Goal: Task Accomplishment & Management: Manage account settings

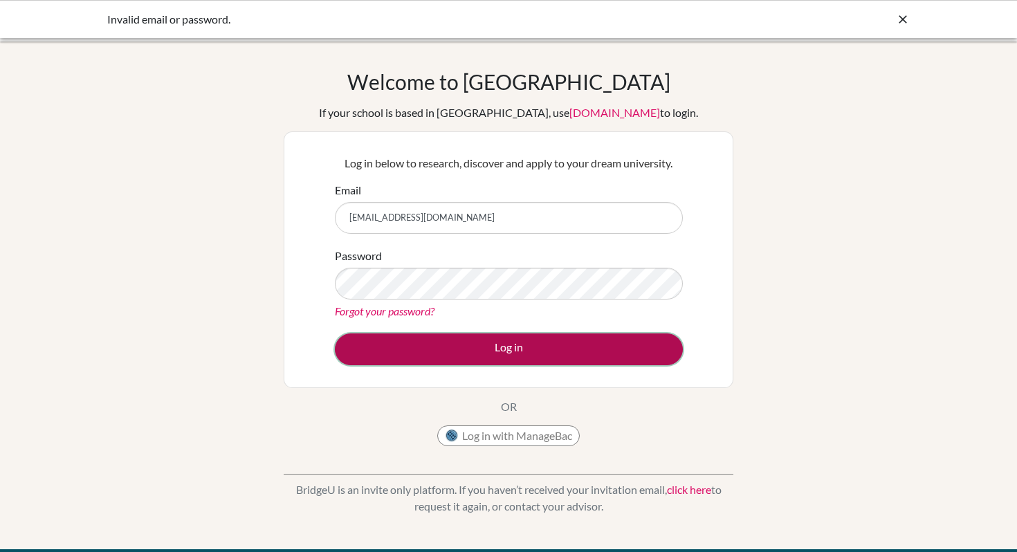
click at [394, 349] on button "Log in" at bounding box center [509, 349] width 348 height 32
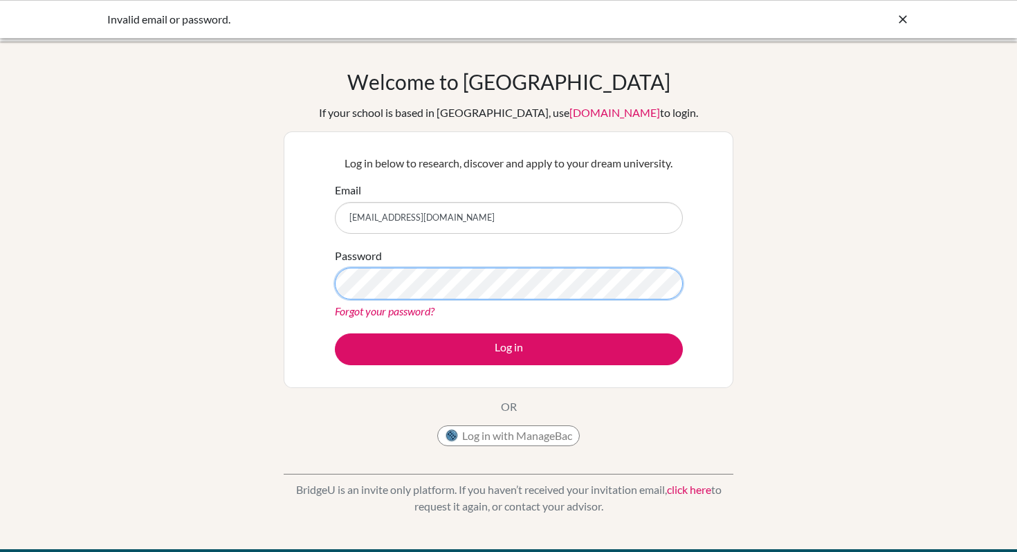
click at [259, 286] on div "Welcome to BridgeU If your school is based in China, use app.bridge-u.com.cn to…" at bounding box center [508, 295] width 1017 height 452
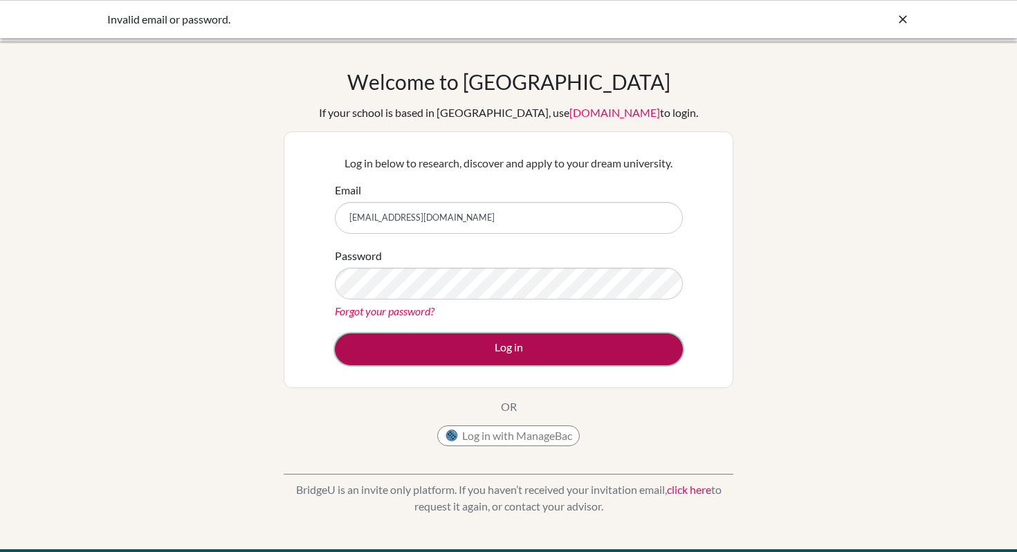
click at [383, 356] on button "Log in" at bounding box center [509, 349] width 348 height 32
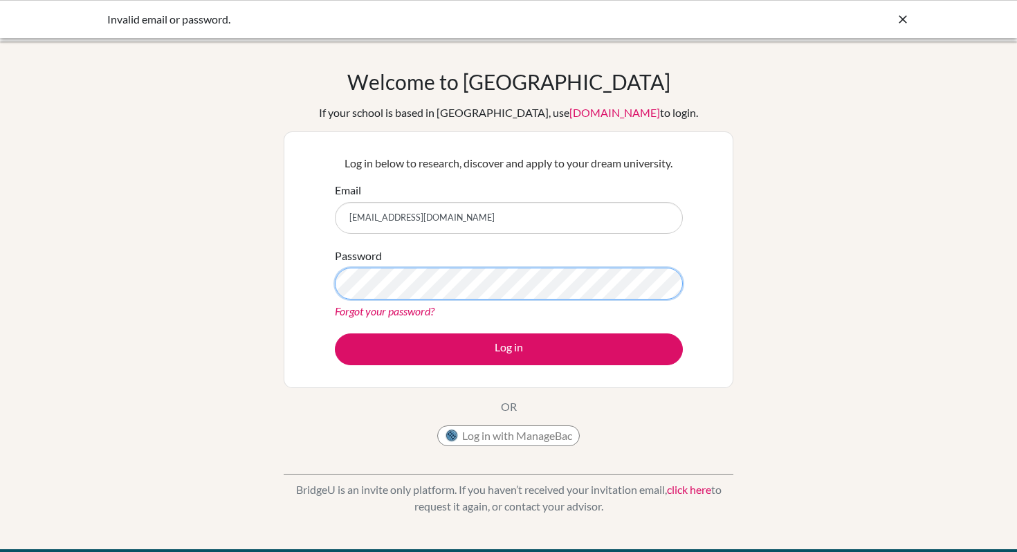
click at [282, 268] on div "Welcome to [GEOGRAPHIC_DATA] If your school is based in [GEOGRAPHIC_DATA], use …" at bounding box center [508, 295] width 1017 height 452
click at [335, 333] on button "Log in" at bounding box center [509, 349] width 348 height 32
click at [395, 309] on link "Forgot your password?" at bounding box center [385, 310] width 100 height 13
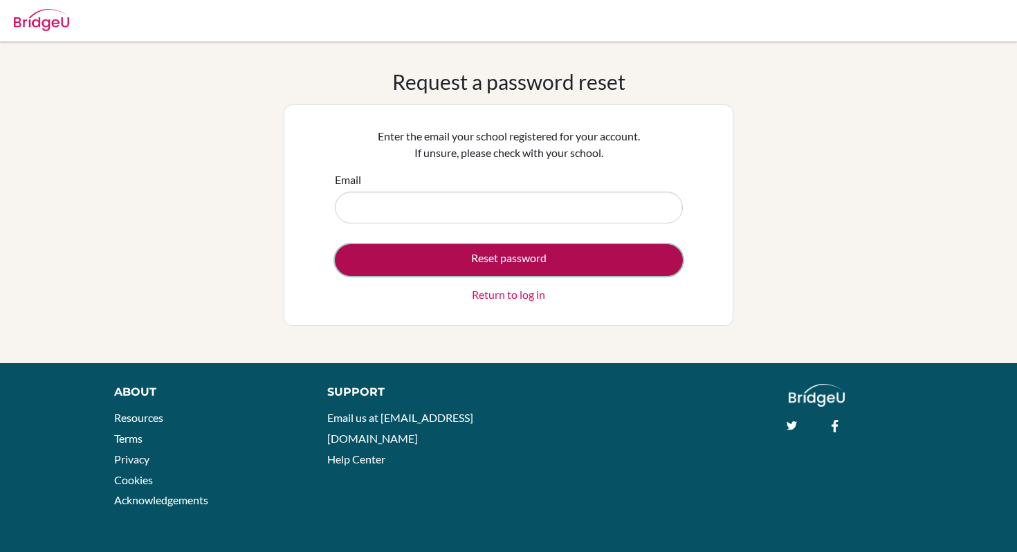
click at [393, 258] on button "Reset password" at bounding box center [509, 260] width 348 height 32
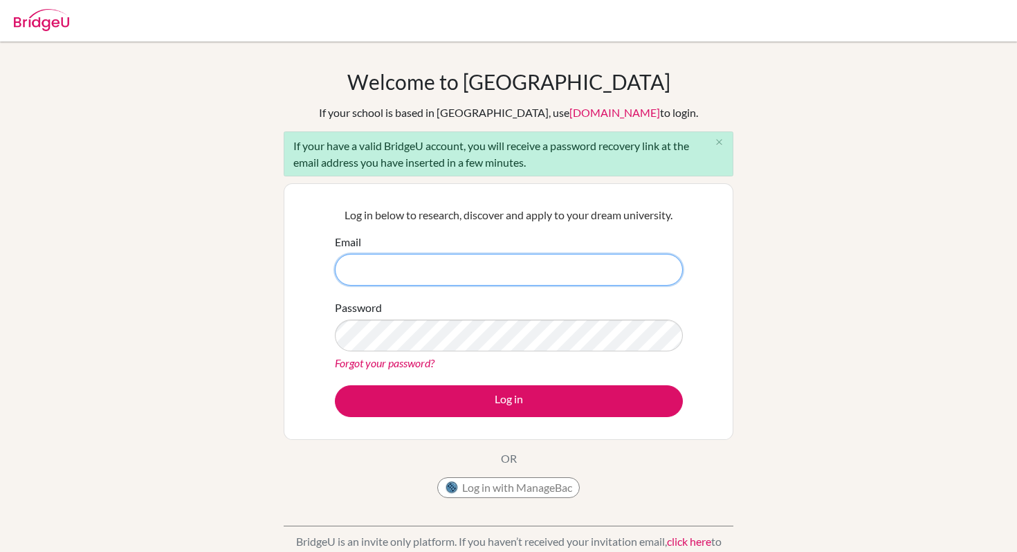
type input "[EMAIL_ADDRESS][DOMAIN_NAME]"
click at [535, 313] on div "Password Forgot your password?" at bounding box center [509, 336] width 348 height 72
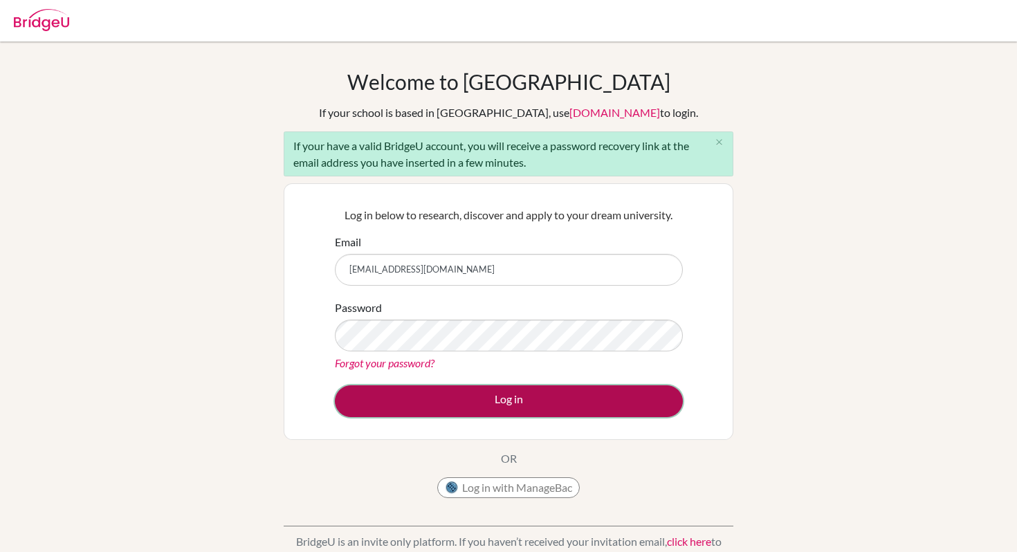
click at [479, 396] on button "Log in" at bounding box center [509, 401] width 348 height 32
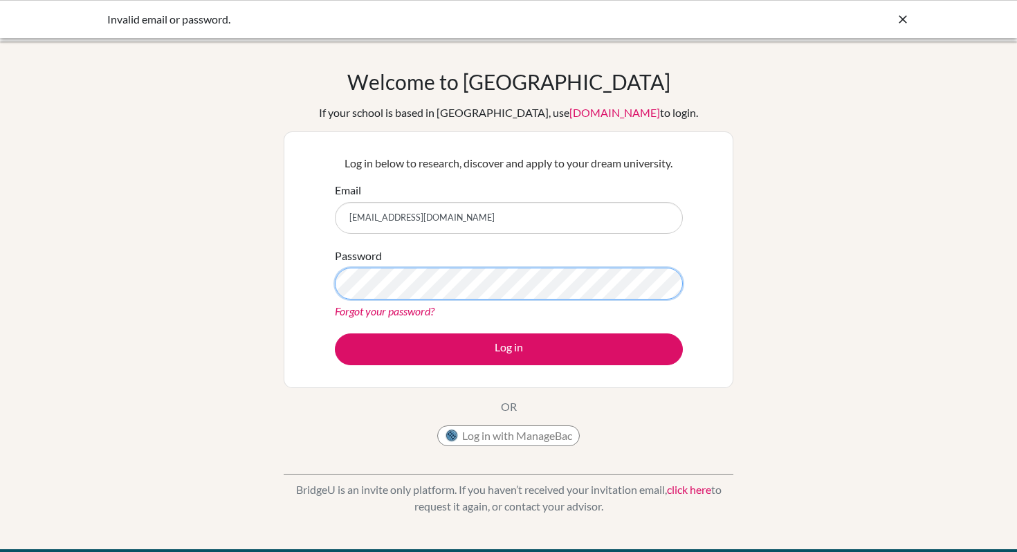
click at [289, 284] on div "Log in below to research, discover and apply to your dream university. Email [E…" at bounding box center [509, 259] width 450 height 257
click at [335, 333] on button "Log in" at bounding box center [509, 349] width 348 height 32
